Goal: Information Seeking & Learning: Learn about a topic

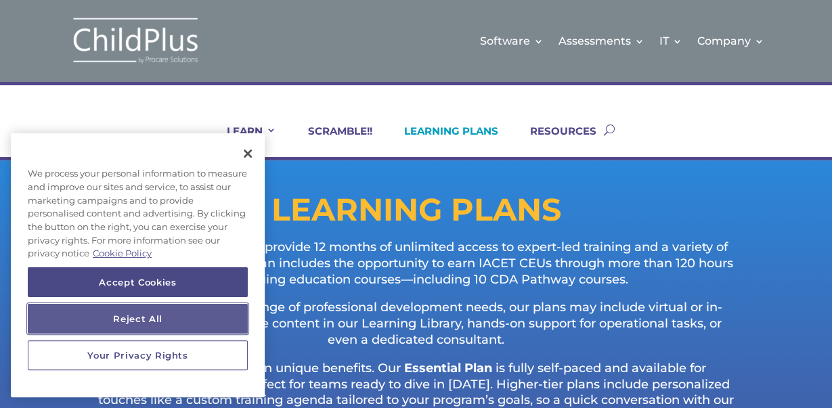
click at [140, 320] on button "Reject All" at bounding box center [138, 319] width 220 height 30
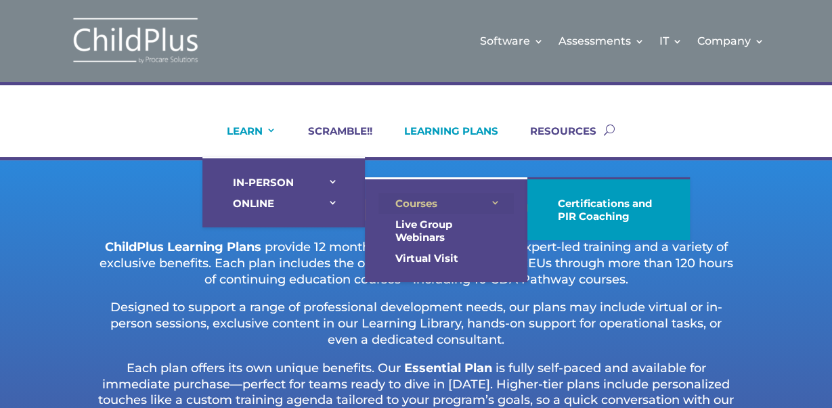
click at [411, 200] on link "Courses" at bounding box center [446, 203] width 135 height 21
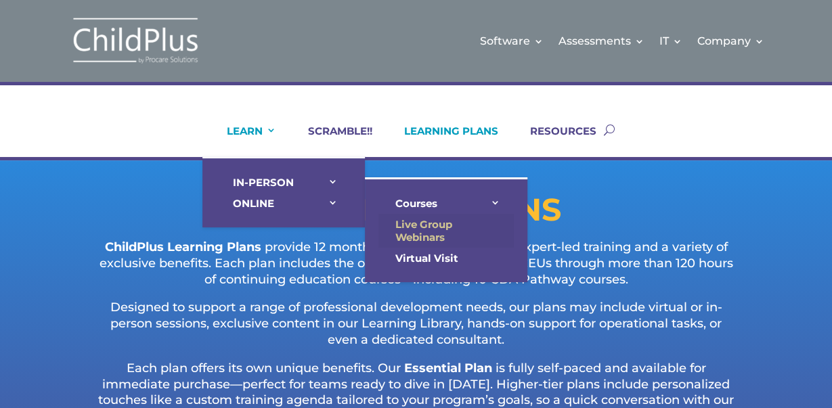
click at [430, 226] on link "Live Group Webinars" at bounding box center [446, 231] width 135 height 34
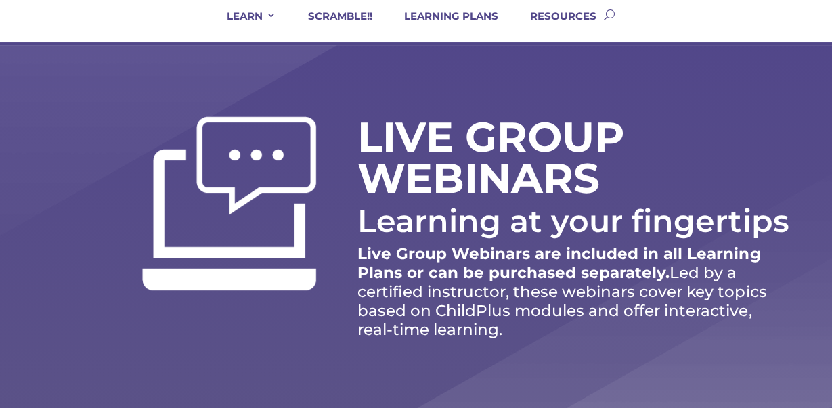
scroll to position [70, 0]
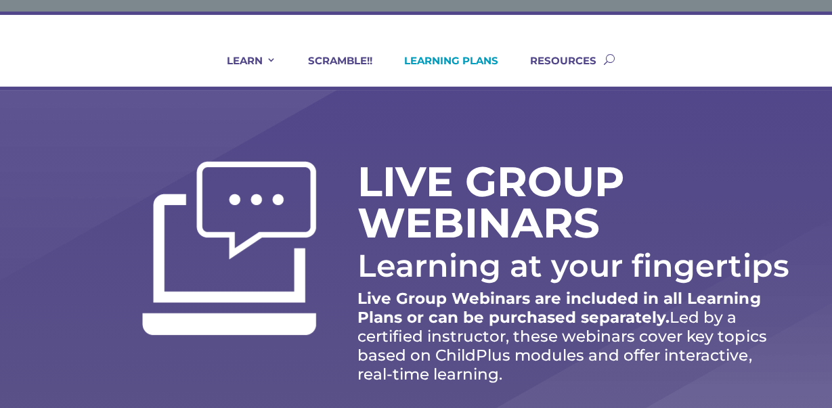
click at [445, 60] on link "LEARNING PLANS" at bounding box center [442, 70] width 111 height 33
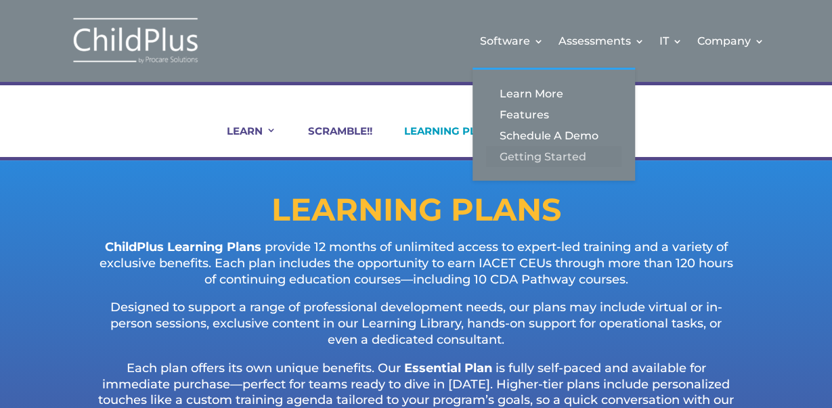
click at [512, 152] on link "Getting Started" at bounding box center [553, 156] width 135 height 21
click at [518, 156] on link "Getting Started" at bounding box center [553, 156] width 135 height 21
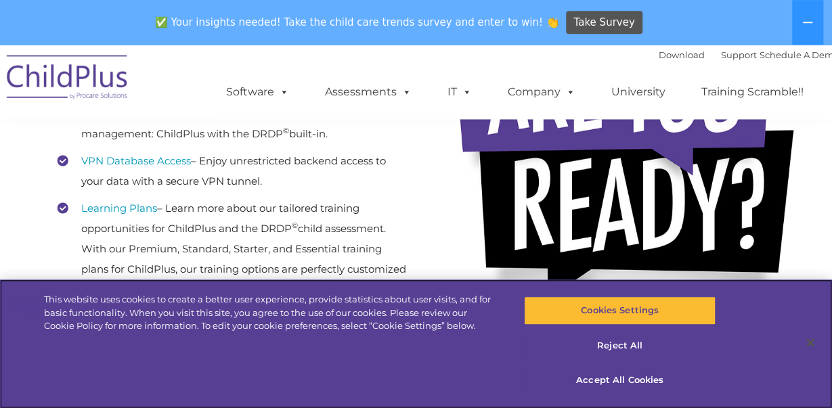
scroll to position [493, 0]
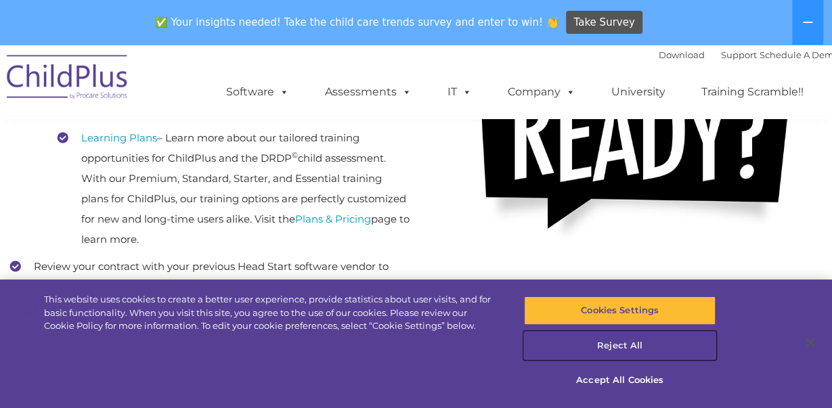
click at [607, 338] on button "Reject All" at bounding box center [620, 346] width 192 height 28
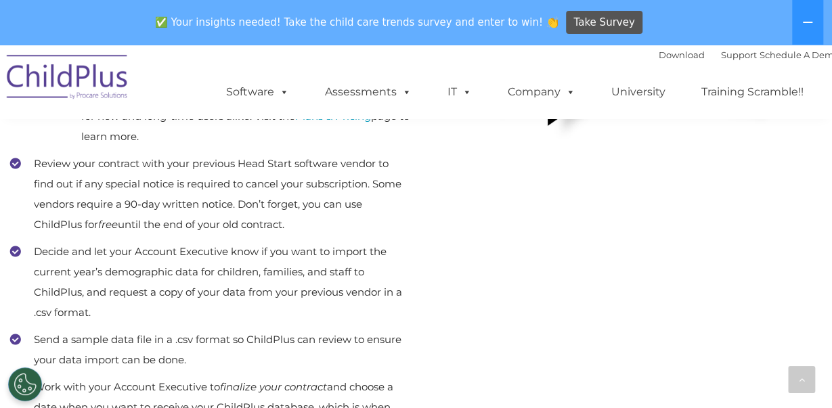
scroll to position [563, 0]
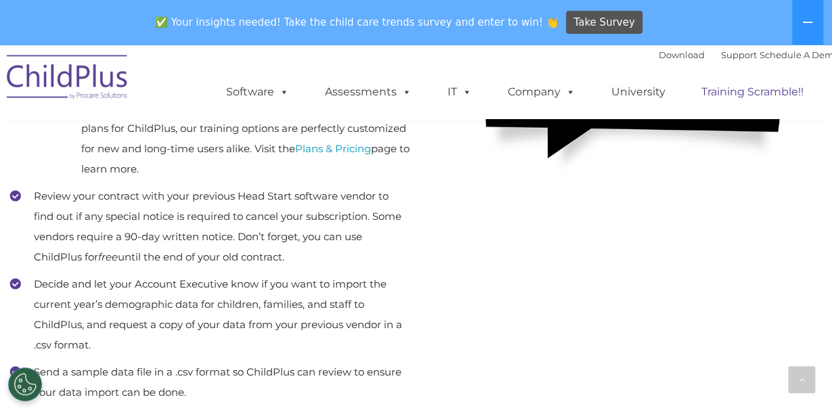
click at [732, 92] on link "Training Scramble!!" at bounding box center [752, 92] width 129 height 27
